Goal: Find contact information: Find contact information

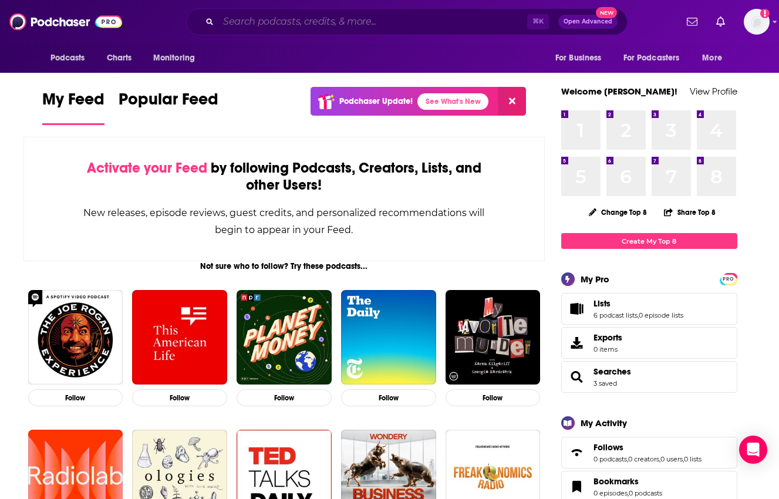
click at [247, 19] on input "Search podcasts, credits, & more..." at bounding box center [373, 21] width 309 height 19
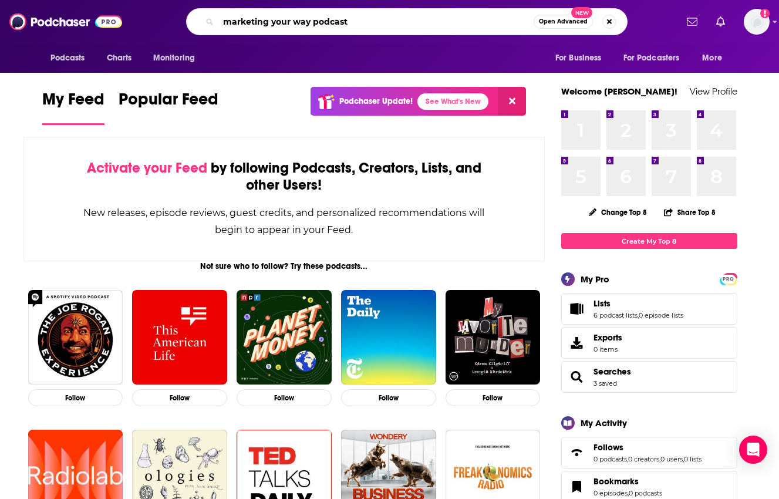
type input "marketing your way podcast"
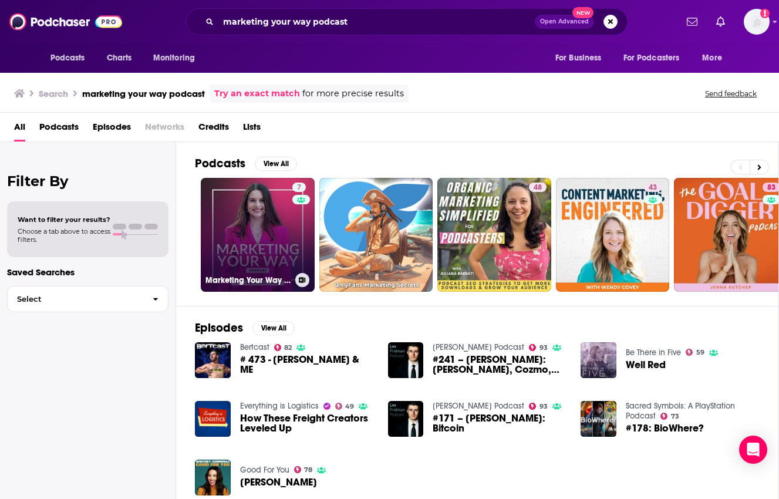
click at [279, 247] on link "7 Marketing Your Way Podcast | How Women Build Successful Marketing Careers" at bounding box center [258, 235] width 114 height 114
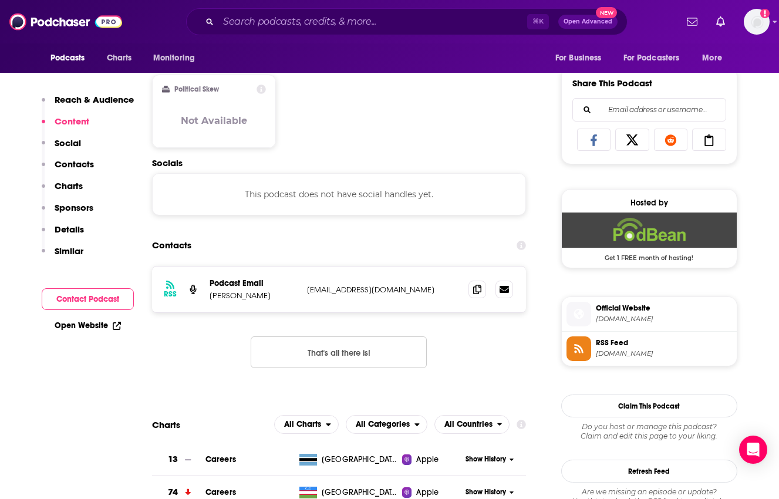
scroll to position [716, 0]
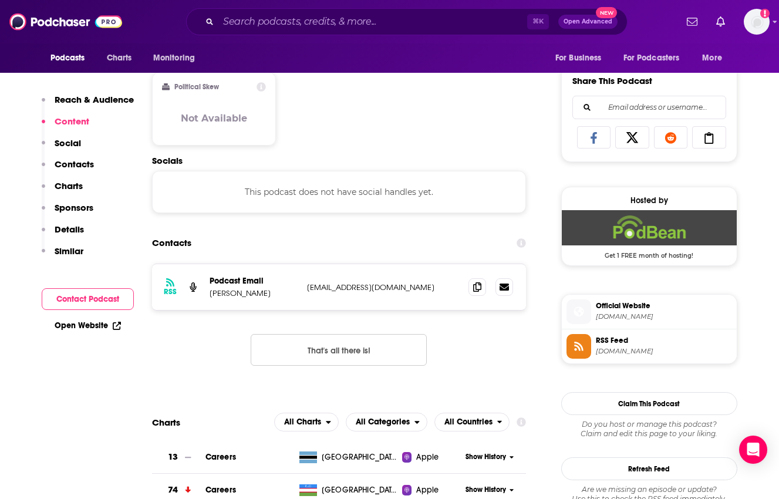
drag, startPoint x: 277, startPoint y: 294, endPoint x: 209, endPoint y: 294, distance: 68.7
click at [209, 294] on div "RSS Podcast Email [PERSON_NAME] [EMAIL_ADDRESS][DOMAIN_NAME] [EMAIL_ADDRESS][DO…" at bounding box center [339, 287] width 375 height 46
copy p "[PERSON_NAME]"
click at [484, 290] on span at bounding box center [478, 287] width 18 height 18
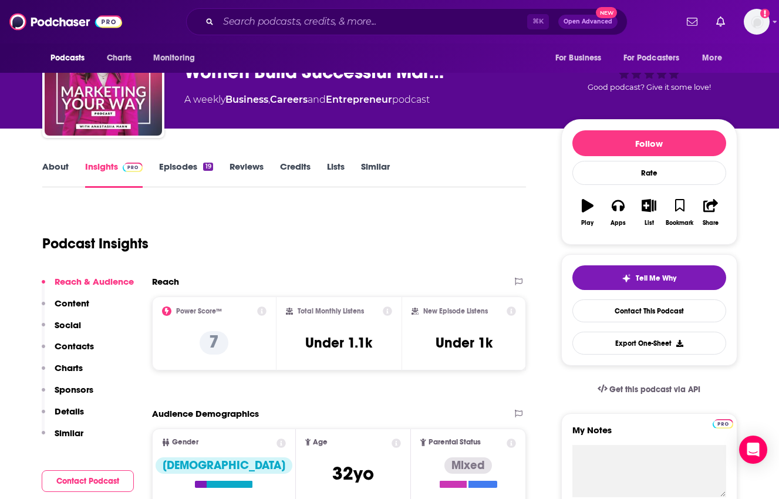
scroll to position [0, 0]
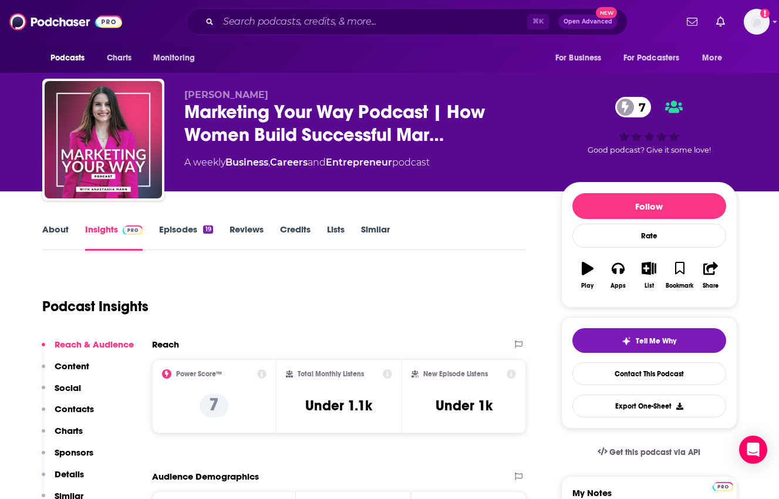
click at [65, 231] on link "About" at bounding box center [55, 237] width 26 height 27
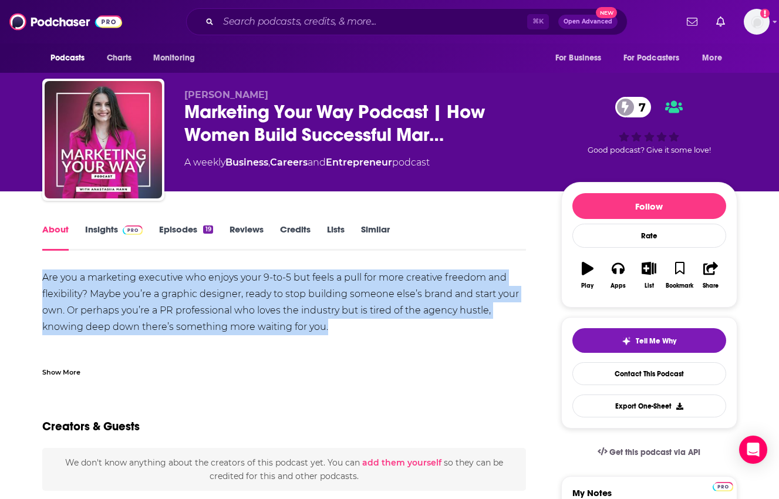
drag, startPoint x: 359, startPoint y: 323, endPoint x: 28, endPoint y: 283, distance: 334.3
copy div "Are you a marketing executive who enjoys your 9-to-5 but feels a pull for more …"
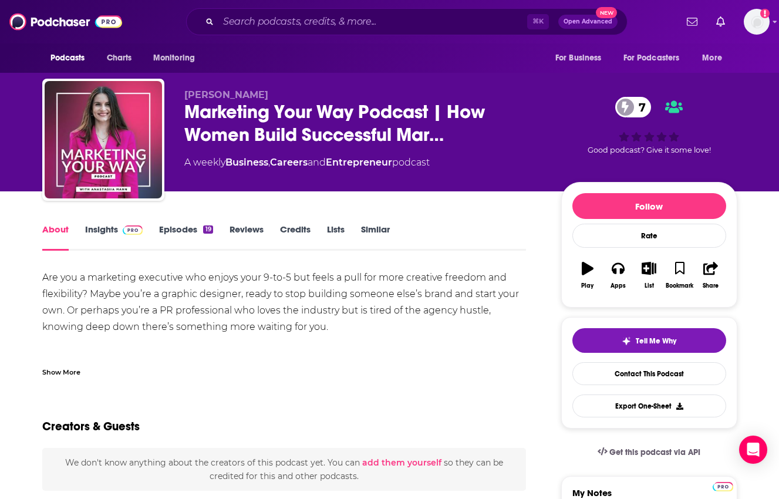
click at [62, 372] on div "Show More" at bounding box center [61, 371] width 38 height 11
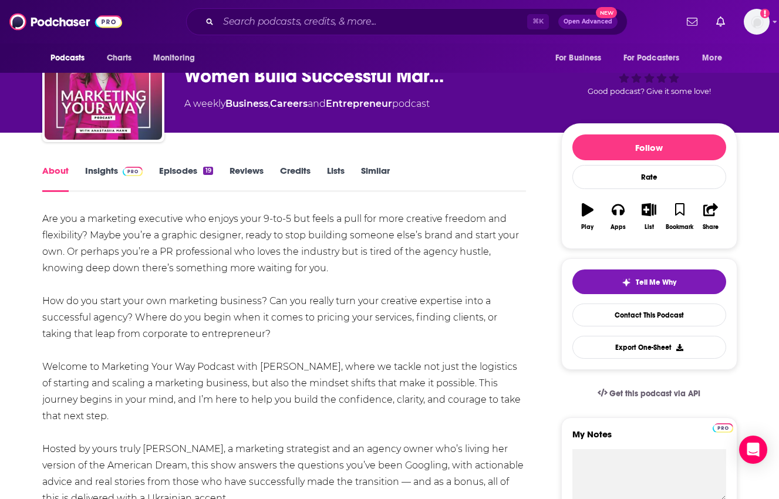
scroll to position [60, 0]
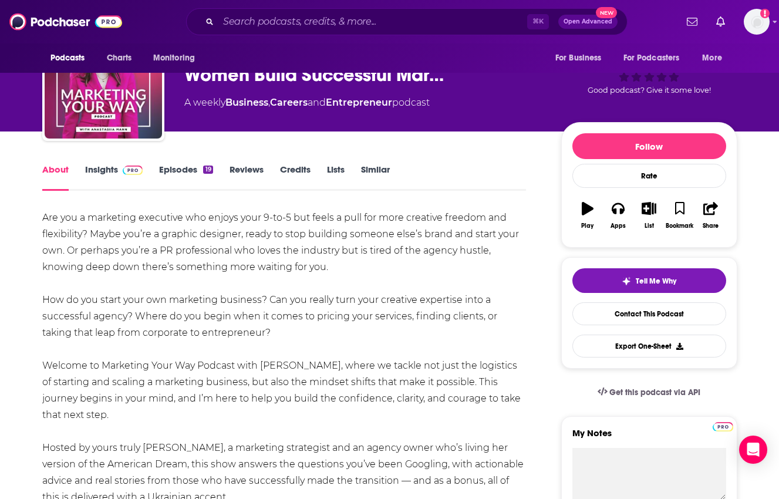
copy div "Welcome to Marketing Your Way Podcast with [PERSON_NAME], where we tackle not j…"
drag, startPoint x: 85, startPoint y: 417, endPoint x: 18, endPoint y: 368, distance: 82.4
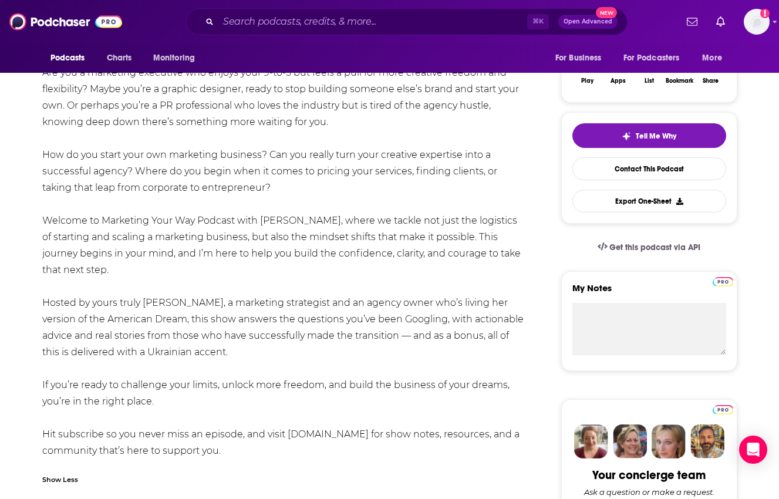
scroll to position [209, 0]
